Goal: Information Seeking & Learning: Learn about a topic

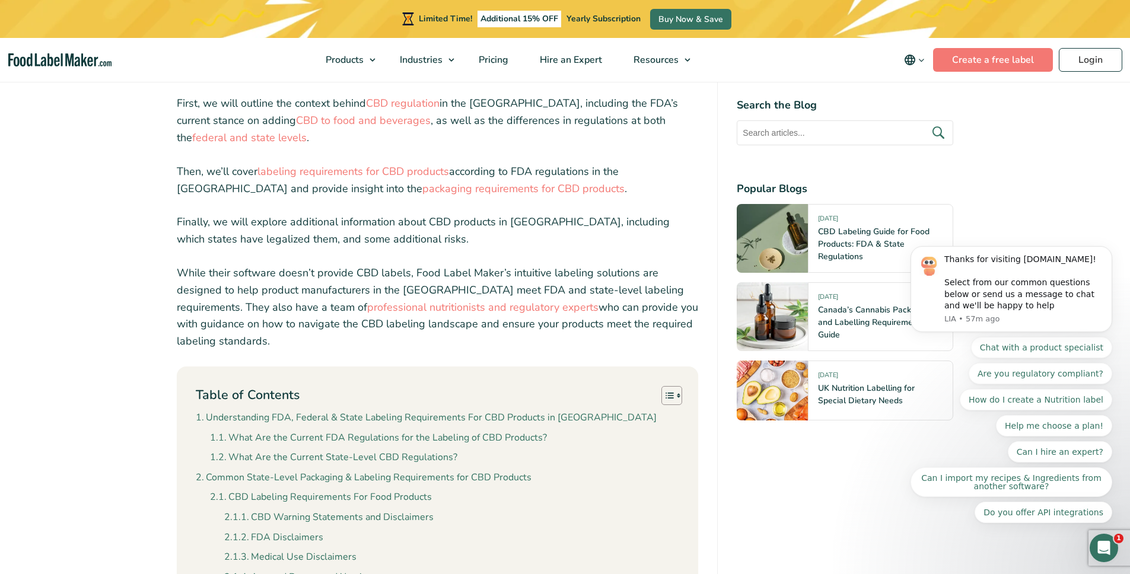
scroll to position [620, 0]
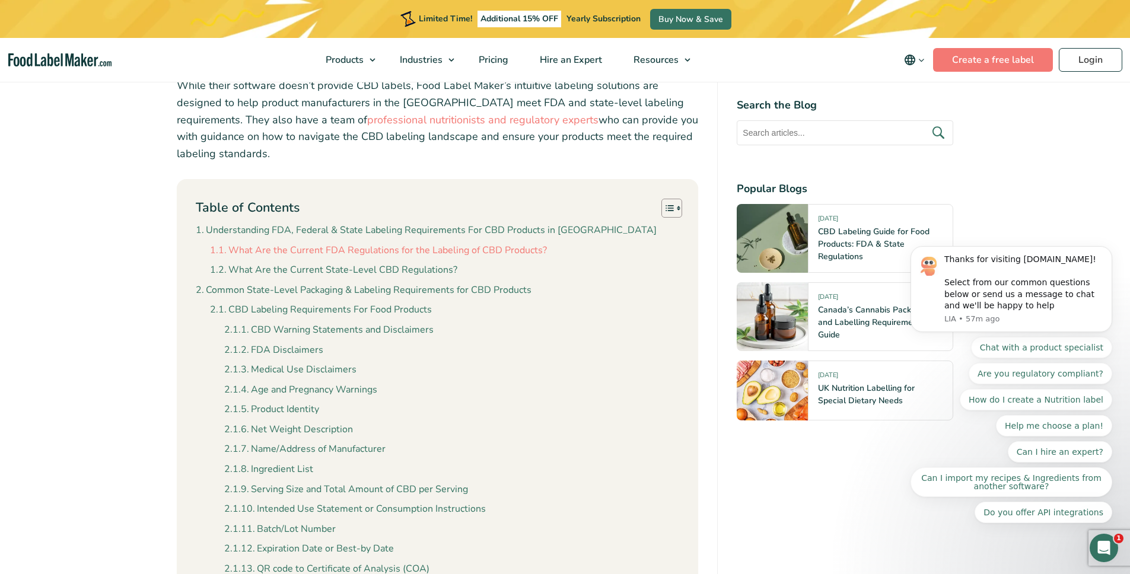
click at [433, 253] on link "What Are the Current FDA Regulations for the Labeling of CBD Products?" at bounding box center [378, 250] width 337 height 15
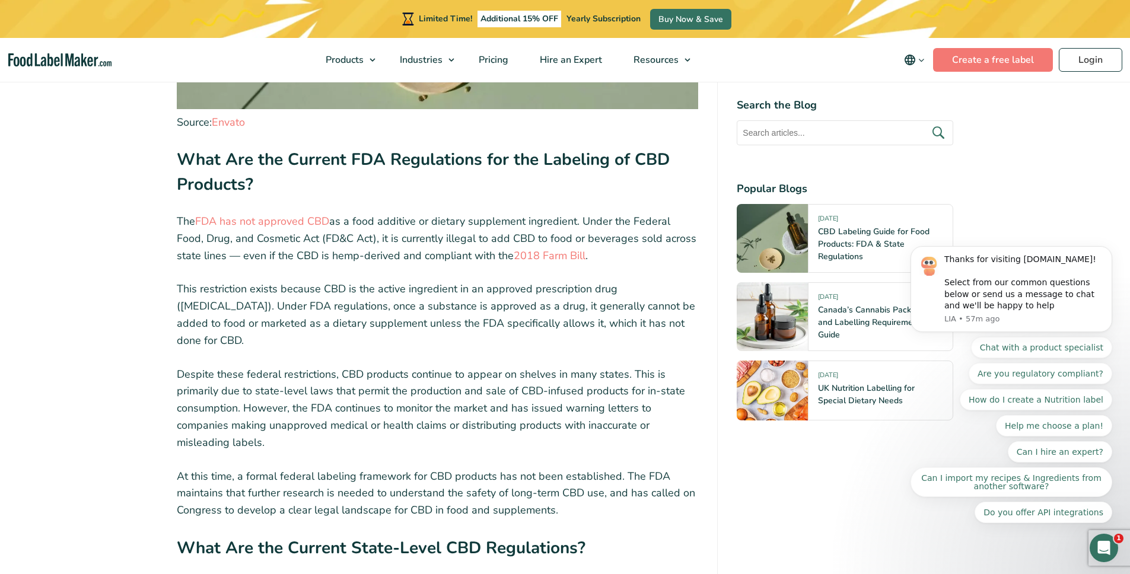
scroll to position [2229, 0]
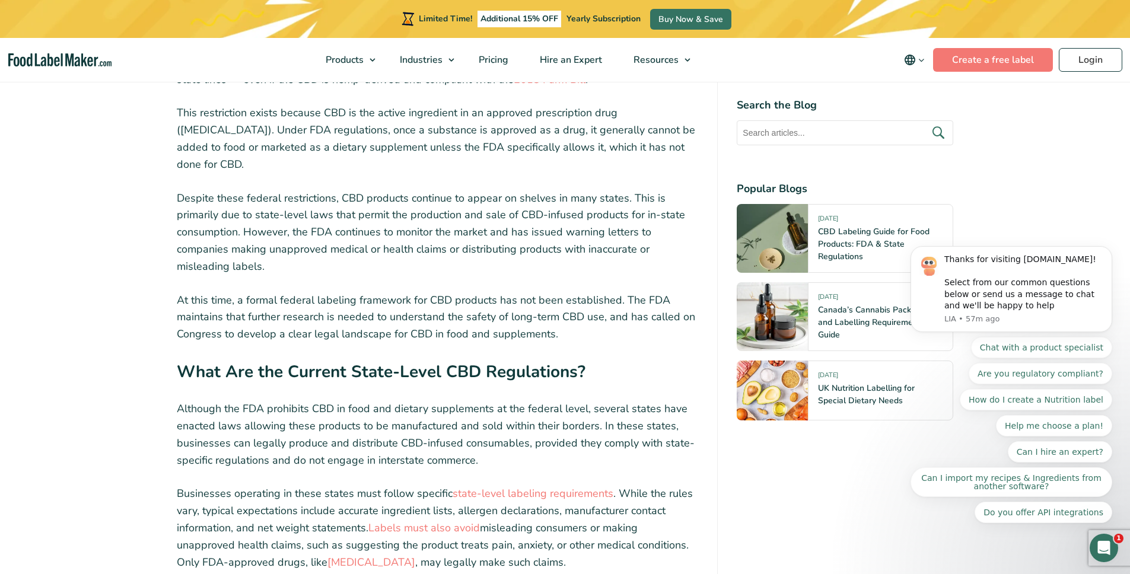
click at [499, 192] on p "Despite these federal restrictions, CBD products continue to appear on shelves …" at bounding box center [438, 232] width 522 height 85
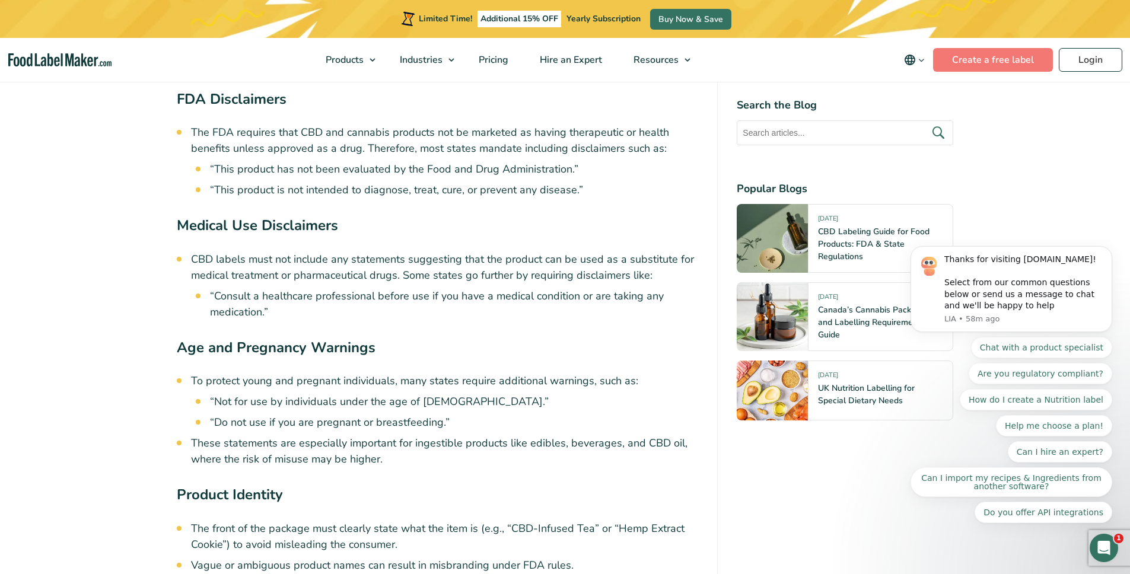
scroll to position [3204, 0]
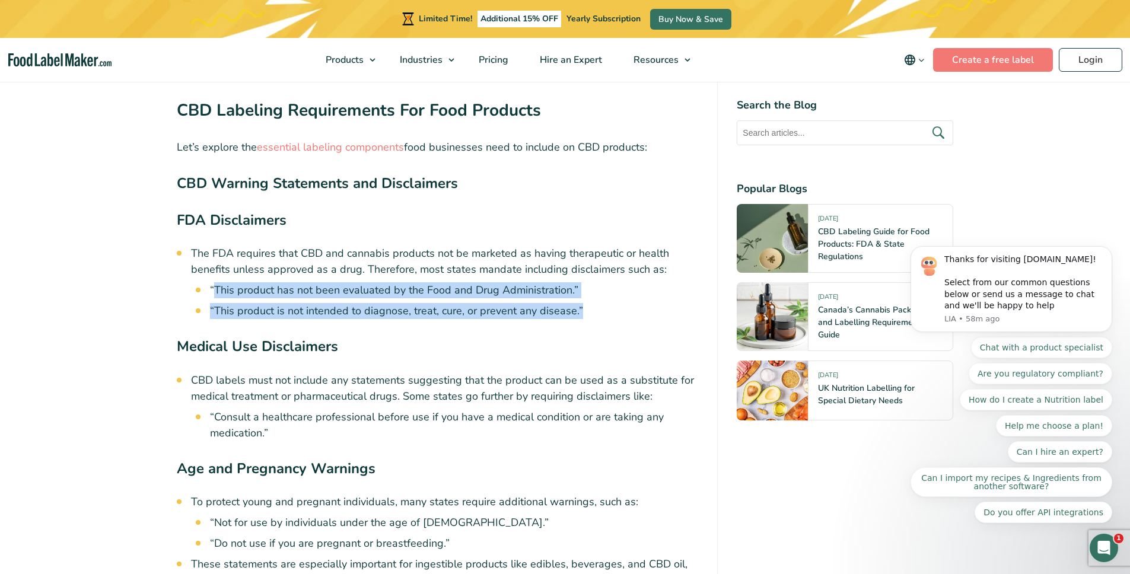
drag, startPoint x: 584, startPoint y: 291, endPoint x: 214, endPoint y: 275, distance: 371.1
click at [214, 282] on ul "“This product has not been evaluated by the Food and Drug Administration.” “Thi…" at bounding box center [454, 300] width 489 height 37
copy ul "This product has not been evaluated by the Food and Drug Administration.” “This…"
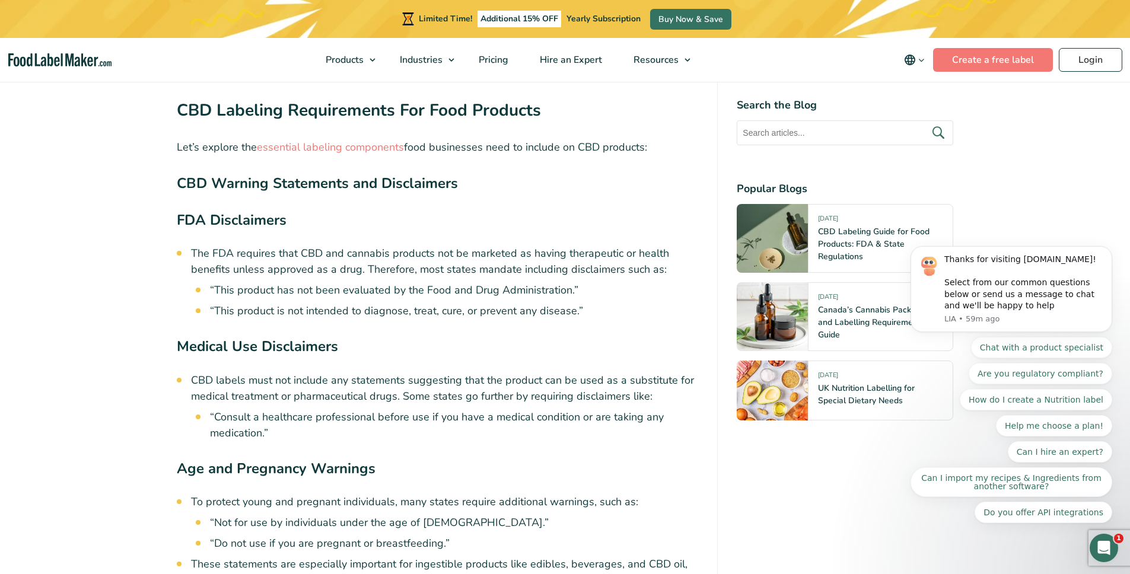
click at [365, 378] on li "CBD labels must not include any statements suggesting that the product can be u…" at bounding box center [445, 407] width 508 height 69
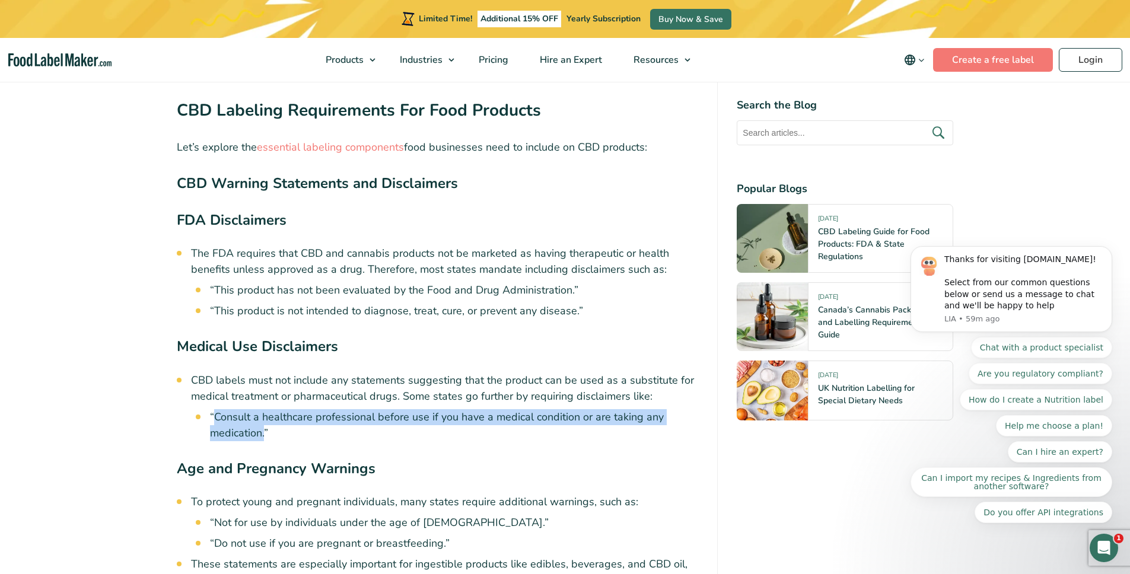
drag, startPoint x: 264, startPoint y: 418, endPoint x: 215, endPoint y: 394, distance: 54.1
click at [215, 409] on li "“Consult a healthcare professional before use if you have a medical condition o…" at bounding box center [454, 425] width 489 height 32
copy li "Consult a healthcare professional before use if you have a medical condition or…"
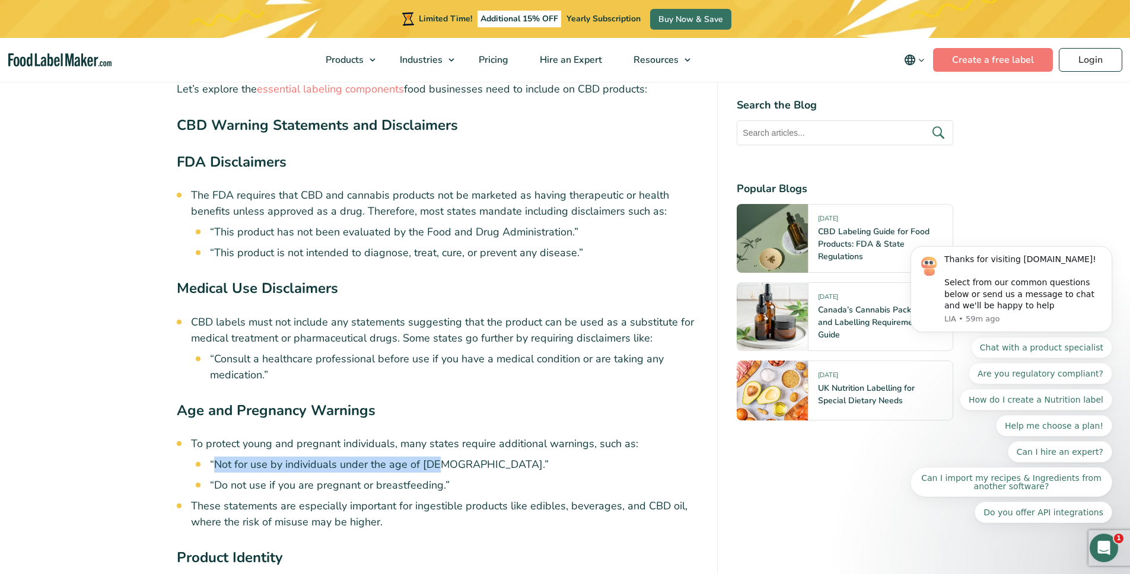
drag, startPoint x: 434, startPoint y: 448, endPoint x: 217, endPoint y: 444, distance: 216.6
click at [217, 457] on li "“Not for use by individuals under the age of [DEMOGRAPHIC_DATA].”" at bounding box center [454, 465] width 489 height 16
copy li "Not for use by individuals under the age of [DEMOGRAPHIC_DATA]."
click at [323, 478] on li "“Do not use if you are pregnant or breastfeeding.”" at bounding box center [454, 486] width 489 height 16
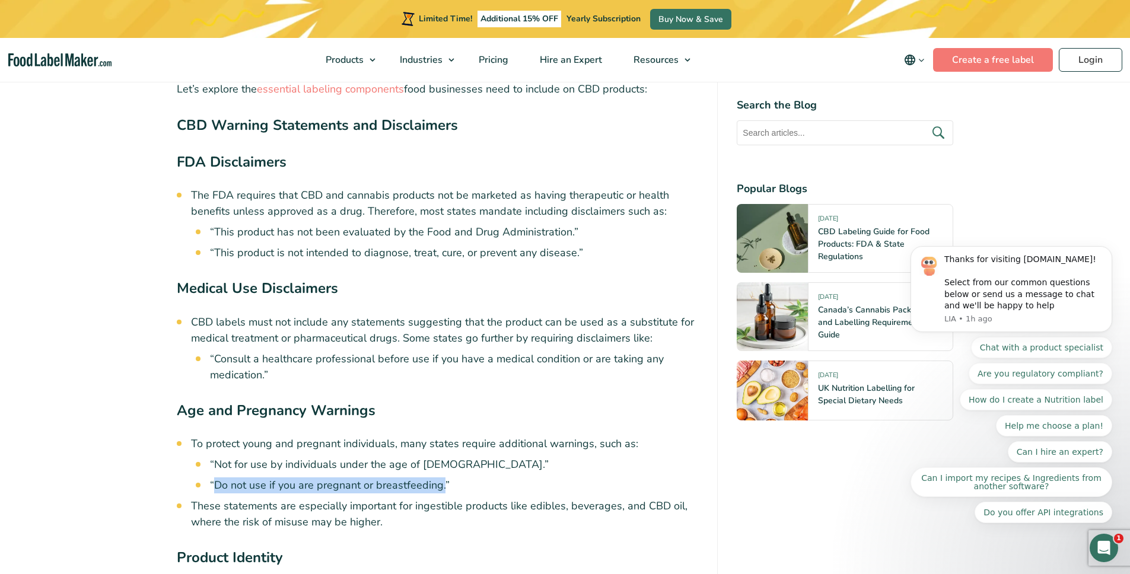
drag, startPoint x: 441, startPoint y: 467, endPoint x: 214, endPoint y: 467, distance: 227.2
click at [214, 478] on li "“Do not use if you are pregnant or breastfeeding.”" at bounding box center [454, 486] width 489 height 16
copy li "Do not use if you are pregnant or breastfeeding."
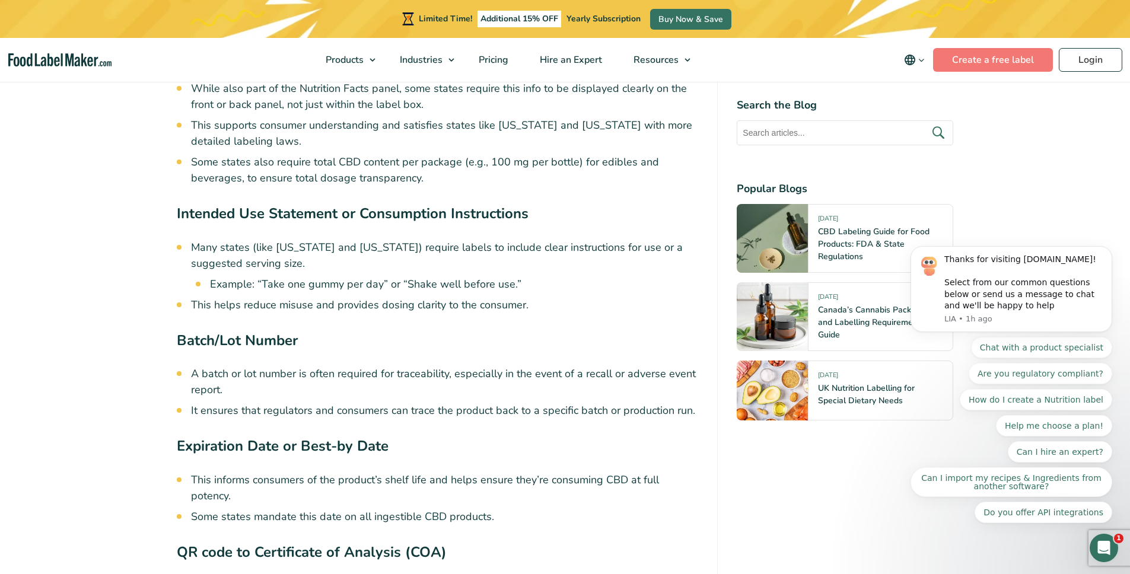
scroll to position [4328, 0]
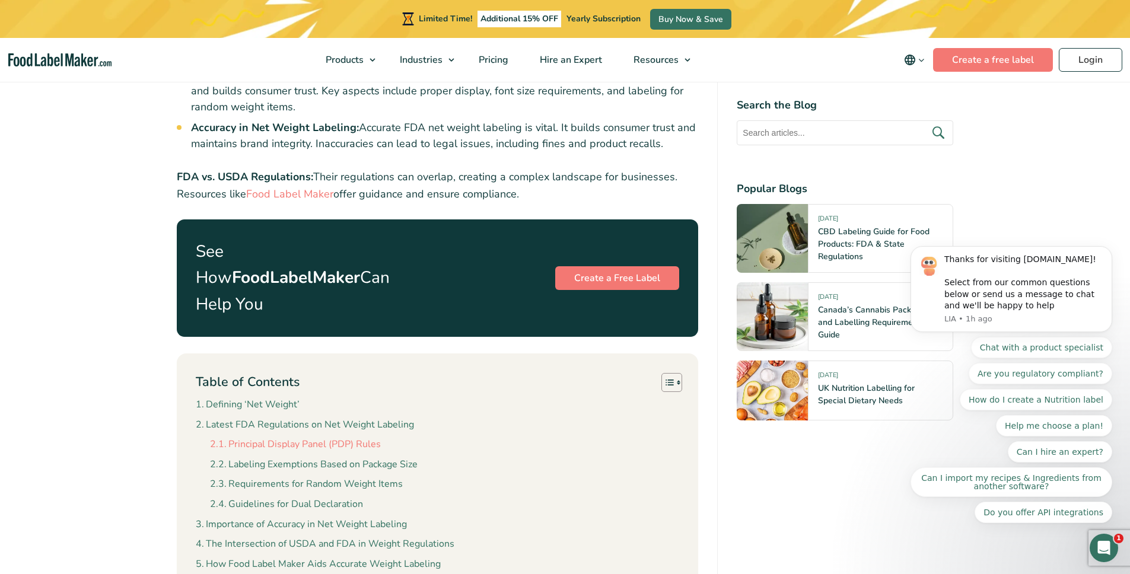
click at [367, 437] on link "Principal Display Panel (PDP) Rules" at bounding box center [295, 444] width 171 height 15
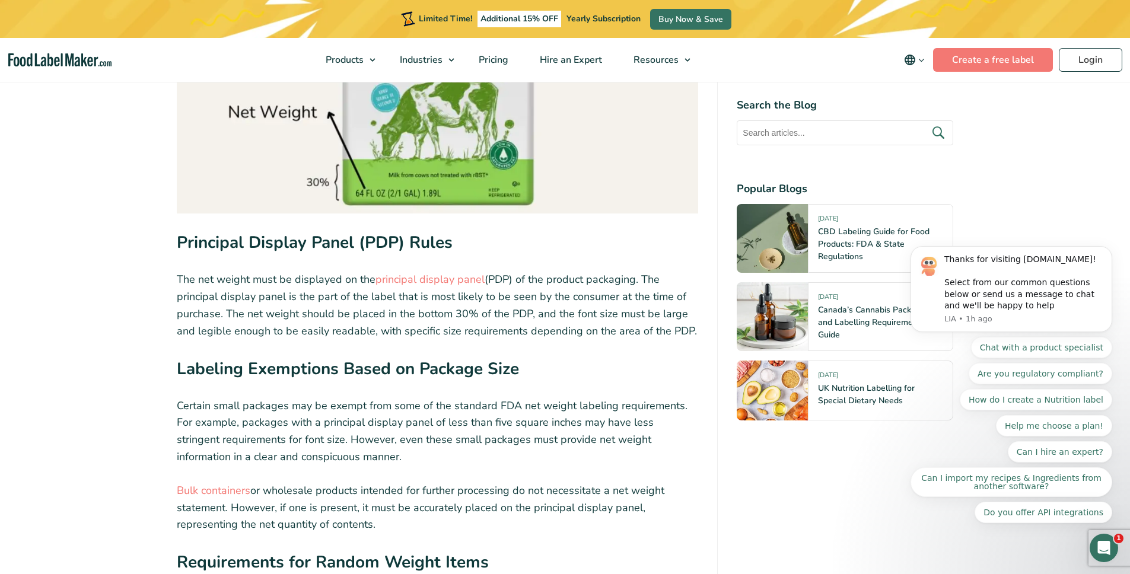
scroll to position [3108, 0]
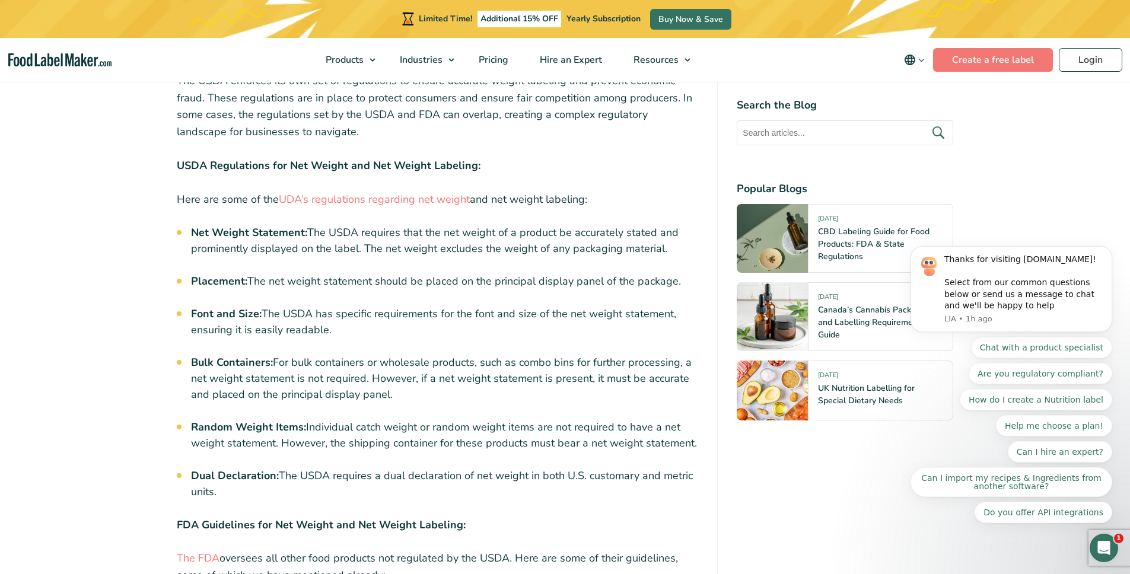
scroll to position [715, 0]
